Goal: Information Seeking & Learning: Learn about a topic

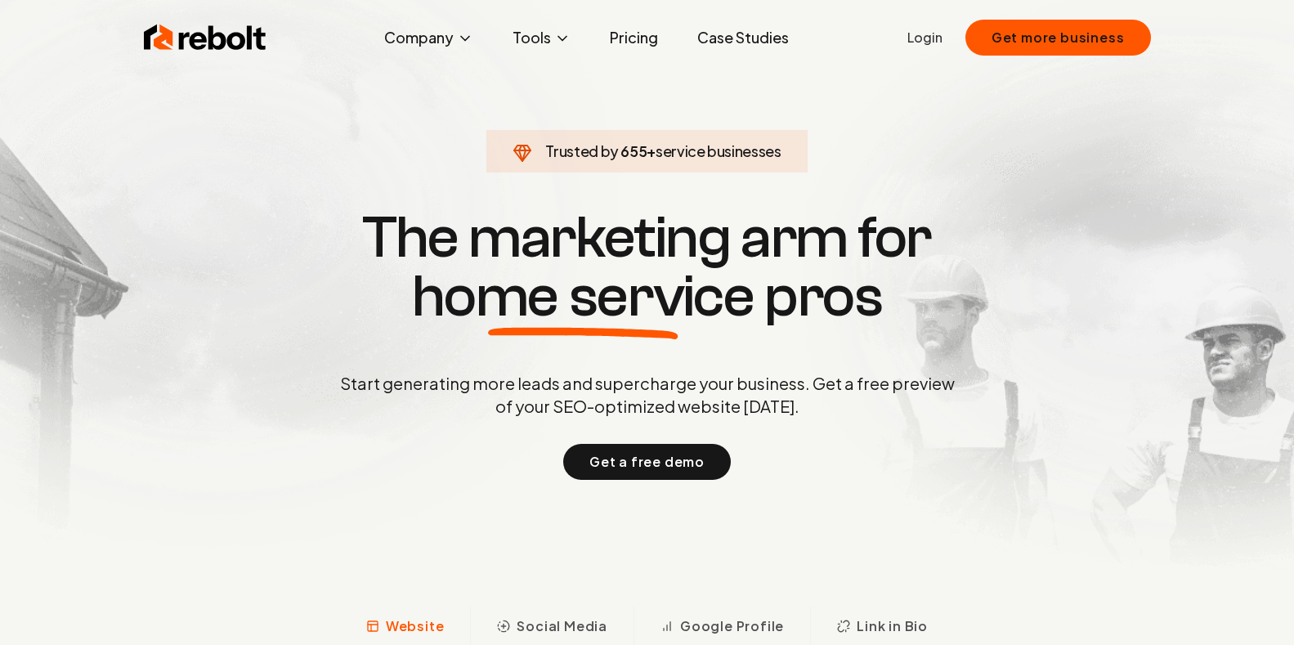
drag, startPoint x: 778, startPoint y: 240, endPoint x: 802, endPoint y: 356, distance: 119.5
click at [830, 364] on div "Trusted by 655 + service businesses The marketing arm for home service pros Sta…" at bounding box center [647, 342] width 811 height 275
drag, startPoint x: 569, startPoint y: 143, endPoint x: 750, endPoint y: 151, distance: 180.9
click at [750, 151] on span "Trusted by 956 + service businesses" at bounding box center [646, 151] width 301 height 23
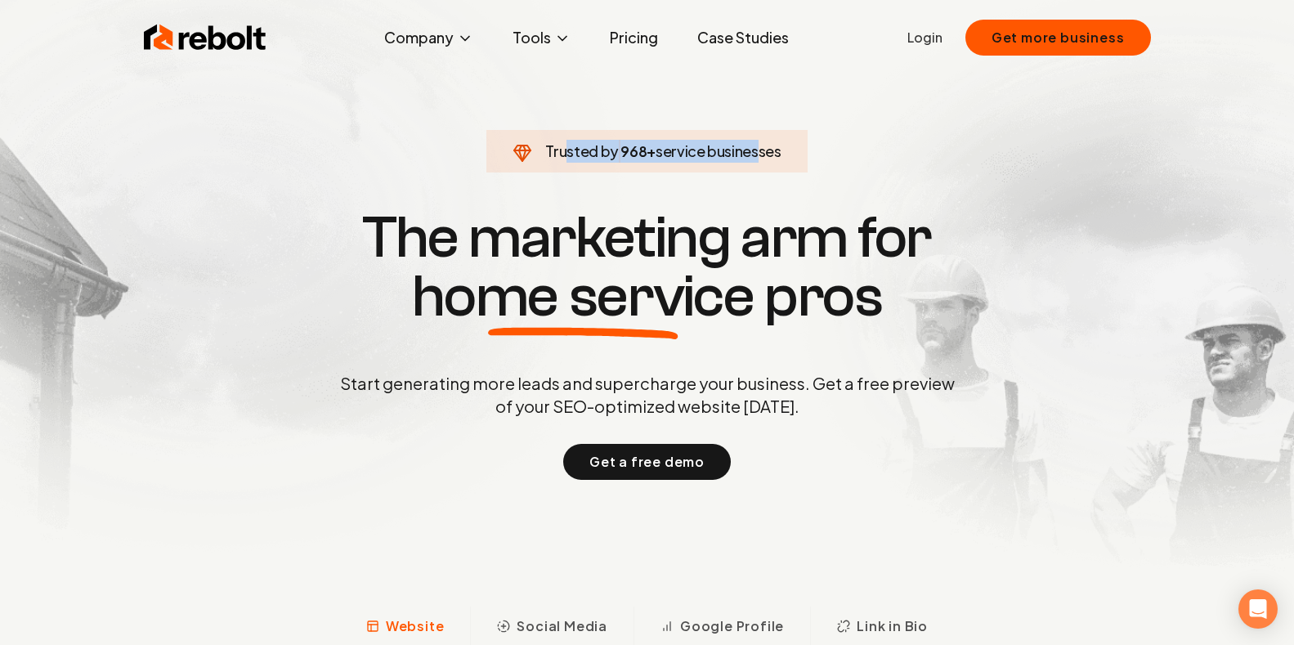
click at [750, 151] on span "service businesses" at bounding box center [719, 150] width 126 height 19
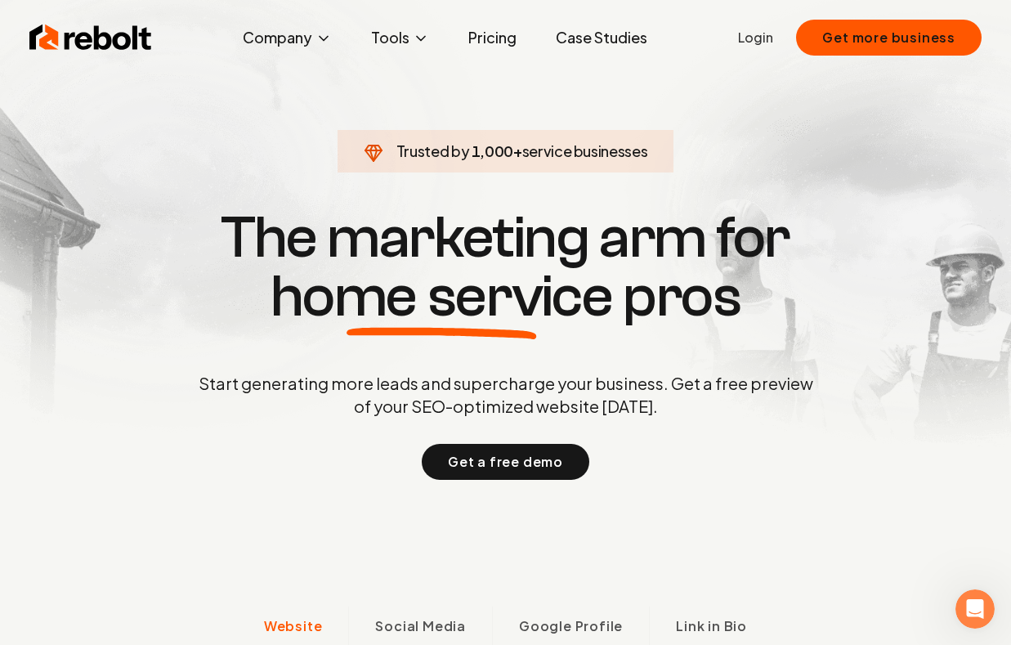
click at [596, 379] on p "Start generating more leads and supercharge your business. Get a free preview o…" at bounding box center [505, 395] width 621 height 46
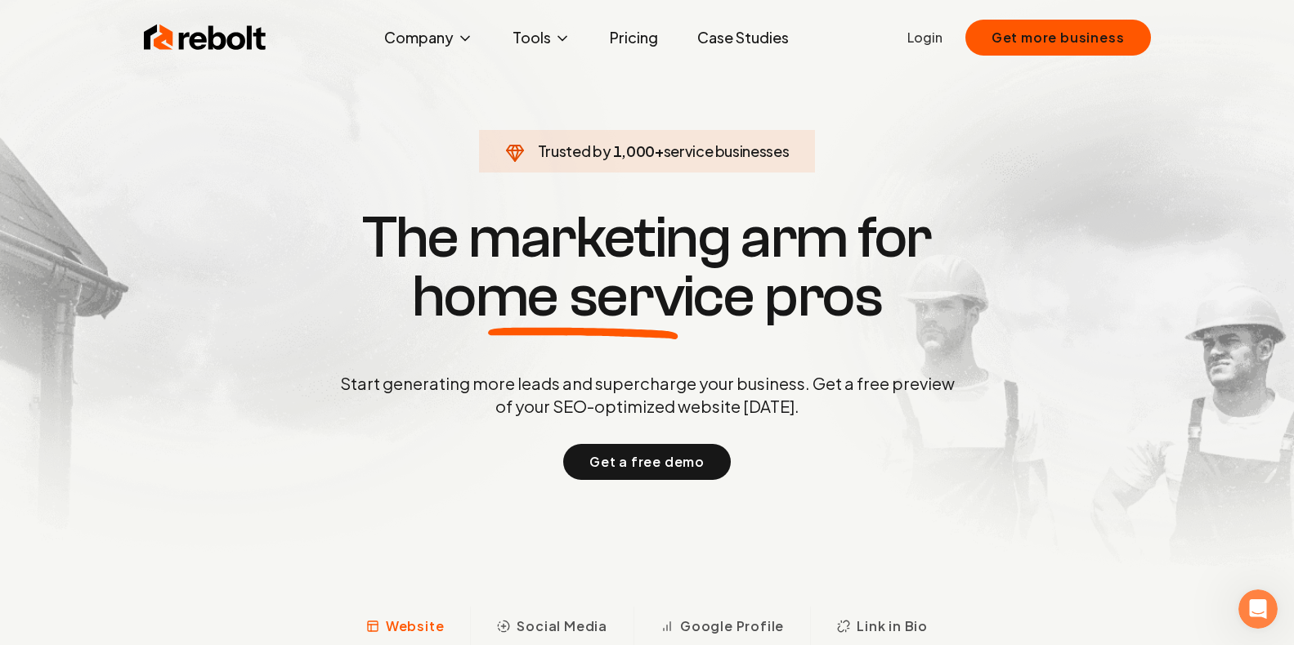
click at [630, 32] on link "Pricing" at bounding box center [634, 37] width 74 height 33
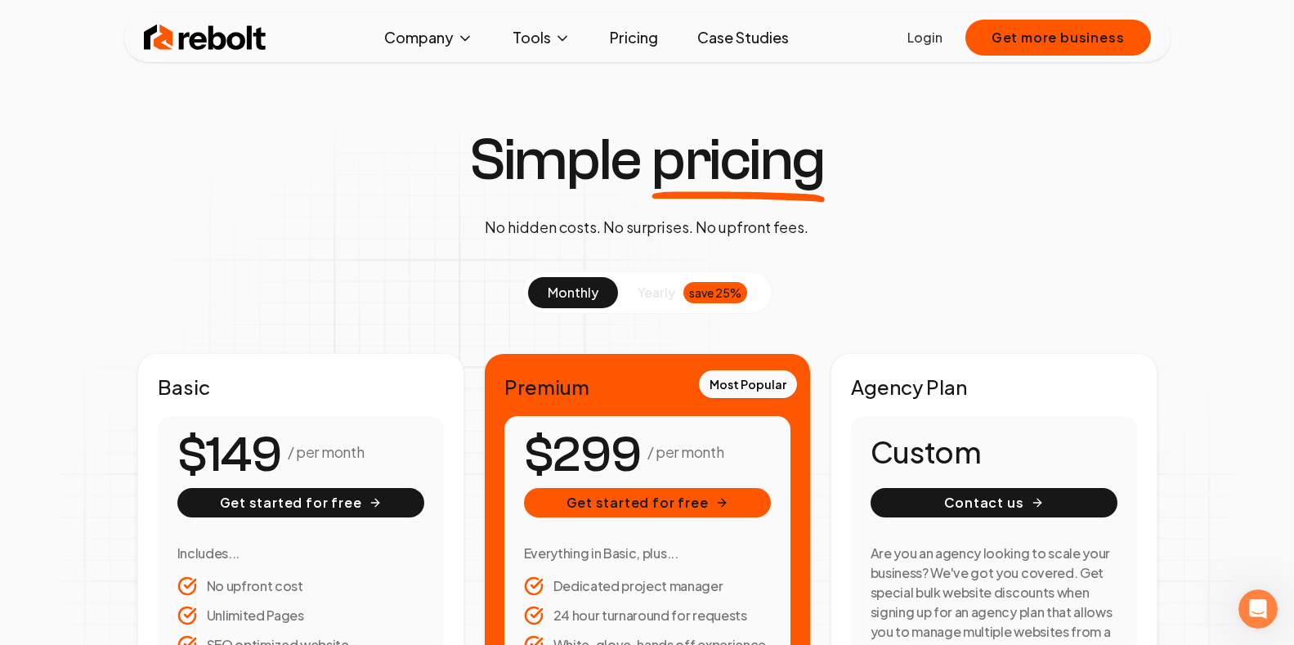
scroll to position [327, 0]
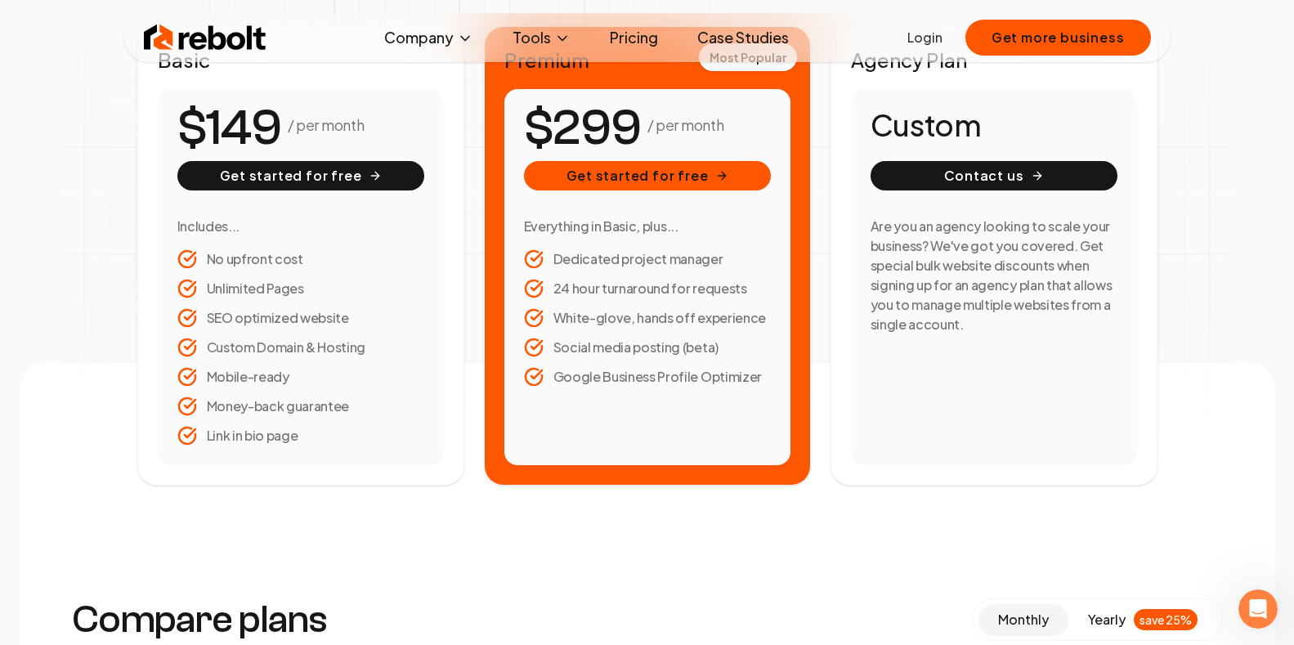
click at [233, 31] on img at bounding box center [205, 37] width 123 height 33
